Goal: Navigation & Orientation: Understand site structure

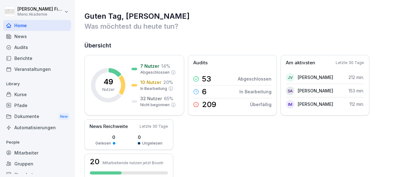
click at [22, 35] on div "News" at bounding box center [37, 36] width 68 height 11
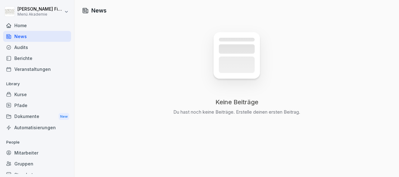
click at [24, 47] on div "Audits" at bounding box center [37, 47] width 68 height 11
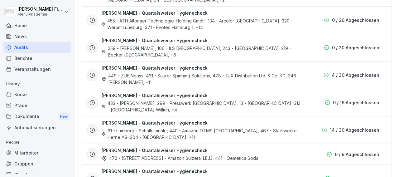
scroll to position [621, 0]
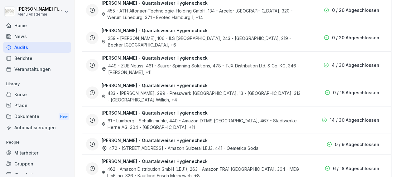
click at [161, 117] on div "61 - Lumberg II Schalksmühle, 440 - Amazon DTM9 Witten, 467 - Stadtwerke Herne …" at bounding box center [202, 123] width 200 height 13
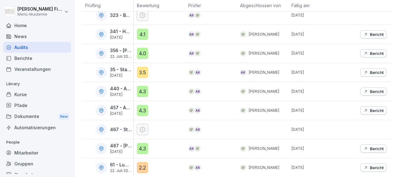
scroll to position [226, 0]
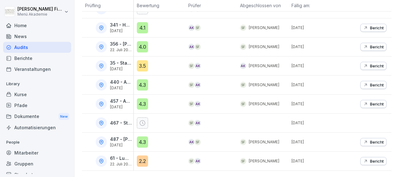
click at [31, 115] on div "Dokumente New" at bounding box center [37, 117] width 68 height 12
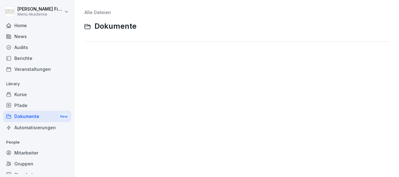
click at [32, 68] on div "Veranstaltungen" at bounding box center [37, 69] width 68 height 11
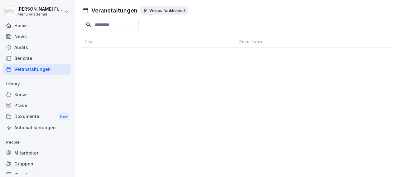
click at [27, 60] on div "Berichte" at bounding box center [37, 58] width 68 height 11
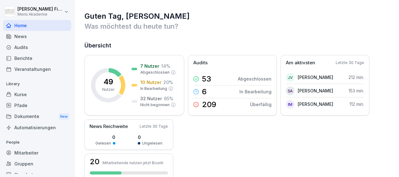
click at [21, 94] on div "Kurse" at bounding box center [37, 94] width 68 height 11
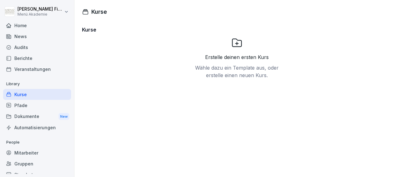
click at [17, 105] on div "Pfade" at bounding box center [37, 105] width 68 height 11
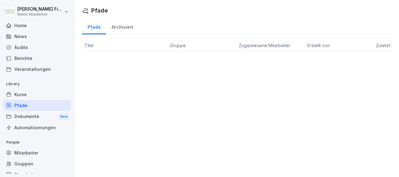
click at [19, 114] on div "Dokumente New" at bounding box center [37, 117] width 68 height 12
